Goal: Check status: Check status

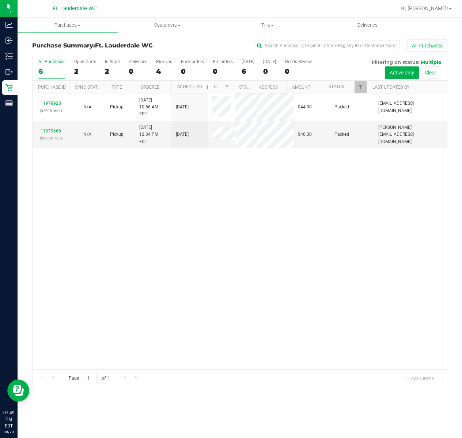
click at [112, 221] on div "11978928 (326051684) N/A Pickup 9/20/2025 10:56 AM EDT 9/20/2025 $44.00 Packed …" at bounding box center [240, 232] width 414 height 276
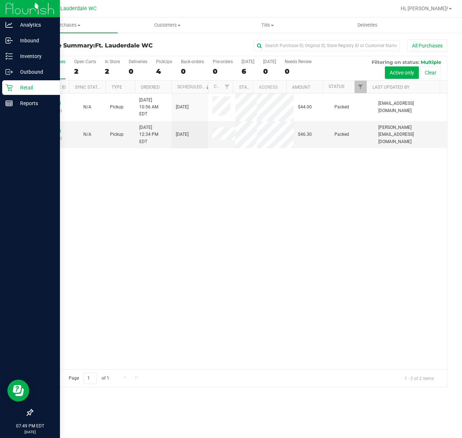
click at [9, 88] on icon at bounding box center [8, 87] width 7 height 7
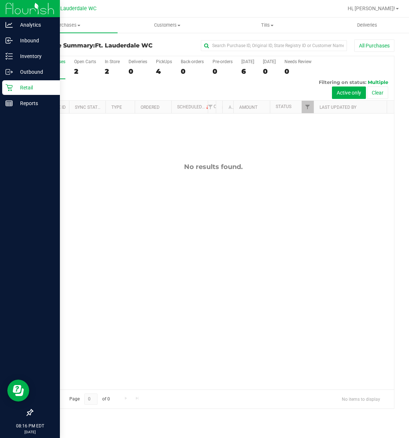
click at [9, 85] on icon at bounding box center [8, 87] width 7 height 7
click at [15, 91] on p "Retail" at bounding box center [35, 87] width 44 height 9
click at [9, 85] on icon at bounding box center [8, 87] width 7 height 7
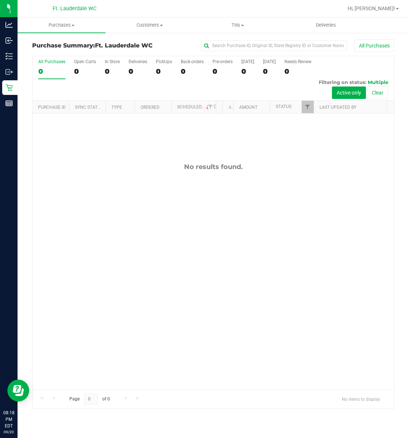
click at [180, 204] on div "No results found." at bounding box center [214, 277] width 362 height 326
click at [231, 192] on div "No results found." at bounding box center [214, 277] width 362 height 326
click at [218, 159] on div "No results found." at bounding box center [214, 277] width 362 height 326
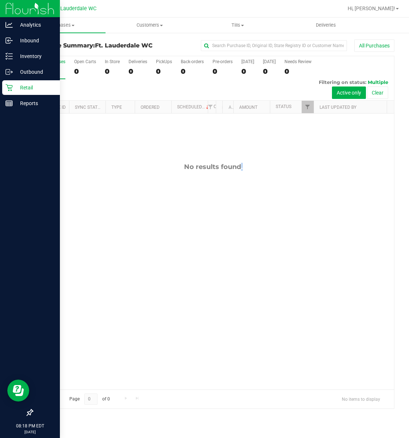
click at [15, 88] on p "Retail" at bounding box center [35, 87] width 44 height 9
click at [8, 85] on icon at bounding box center [8, 87] width 7 height 7
